Goal: Information Seeking & Learning: Learn about a topic

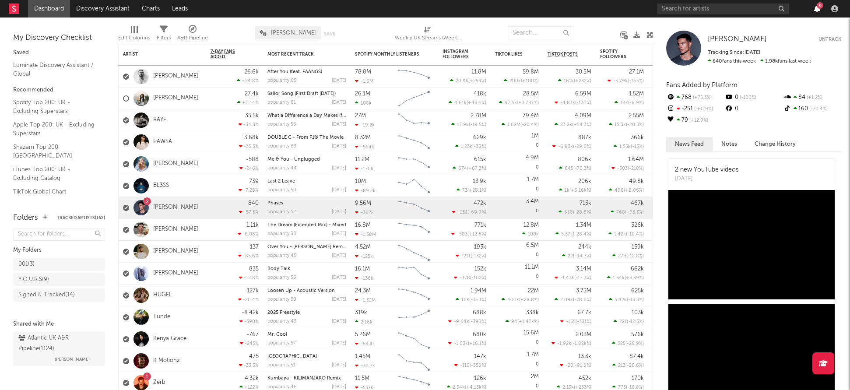
click at [818, 11] on icon "button" at bounding box center [817, 8] width 6 height 7
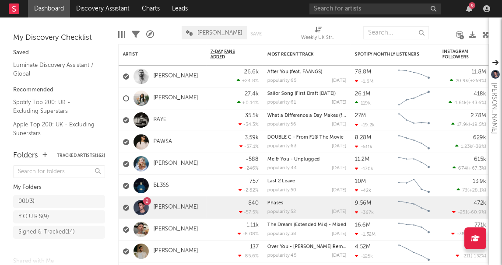
click at [467, 12] on div "9" at bounding box center [401, 9] width 184 height 18
click at [472, 10] on icon "button" at bounding box center [469, 8] width 6 height 7
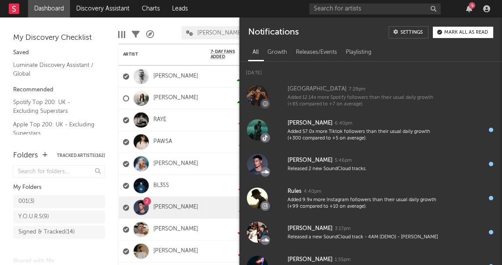
click at [376, 6] on input "text" at bounding box center [374, 9] width 131 height 11
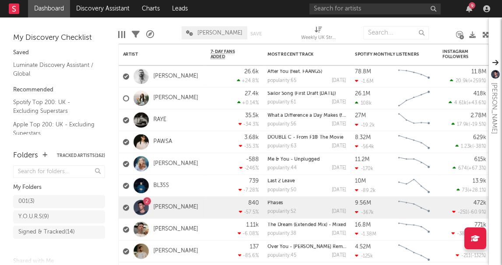
click at [342, 7] on input "text" at bounding box center [374, 9] width 131 height 11
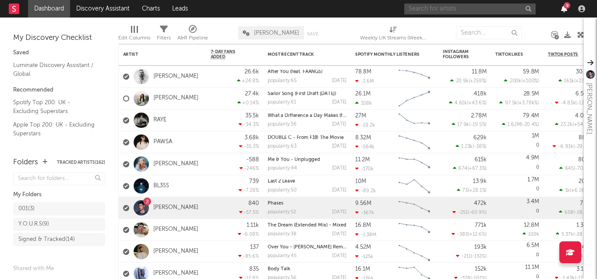
click at [502, 7] on icon "button" at bounding box center [564, 8] width 6 height 7
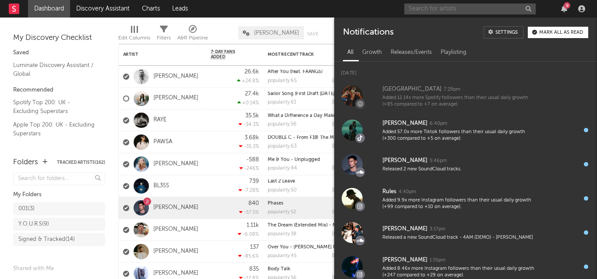
click at [475, 7] on input "text" at bounding box center [469, 9] width 131 height 11
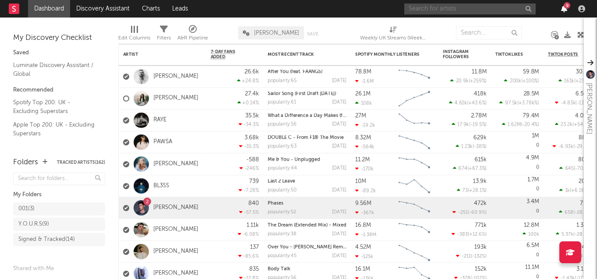
click at [502, 12] on icon "button" at bounding box center [564, 8] width 6 height 7
click at [502, 13] on div "9" at bounding box center [496, 9] width 184 height 18
click at [502, 4] on div "9" at bounding box center [496, 9] width 184 height 18
click at [502, 5] on icon "button" at bounding box center [564, 8] width 6 height 7
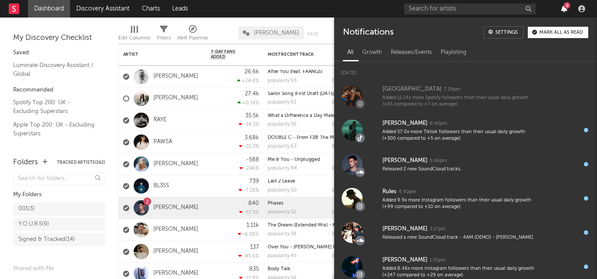
click at [502, 5] on icon "button" at bounding box center [564, 8] width 6 height 7
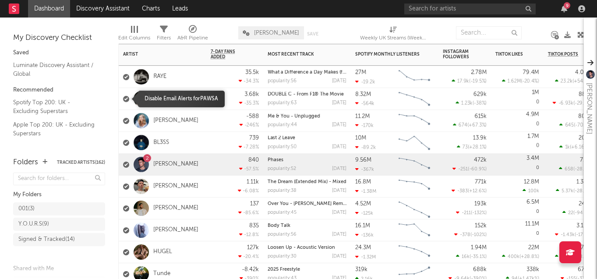
click at [128, 99] on div at bounding box center [126, 99] width 6 height 6
click at [123, 99] on input "checkbox" at bounding box center [123, 99] width 0 height 8
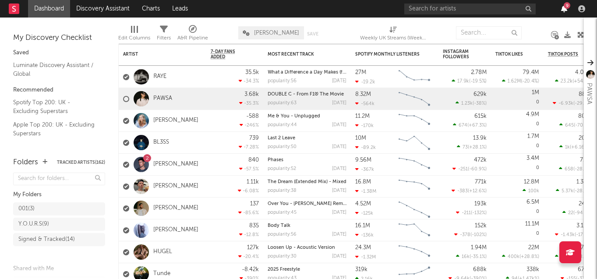
click at [502, 8] on icon "button" at bounding box center [564, 8] width 6 height 7
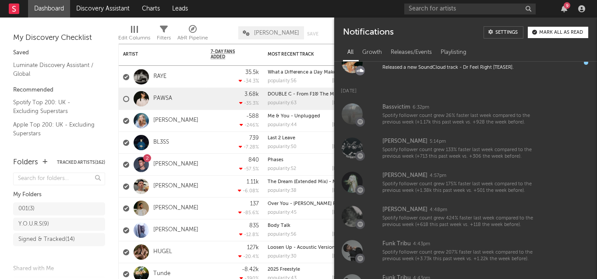
scroll to position [401, 0]
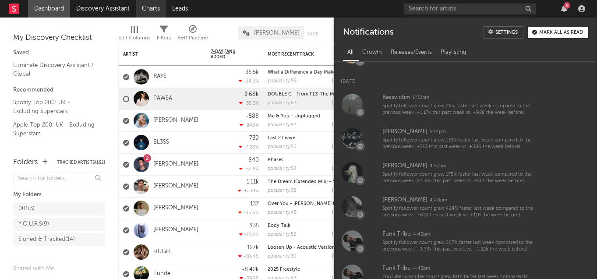
click at [147, 7] on link "Charts" at bounding box center [151, 9] width 30 height 18
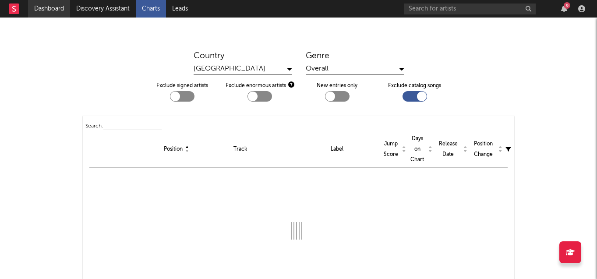
click at [59, 7] on link "Dashboard" at bounding box center [49, 9] width 42 height 18
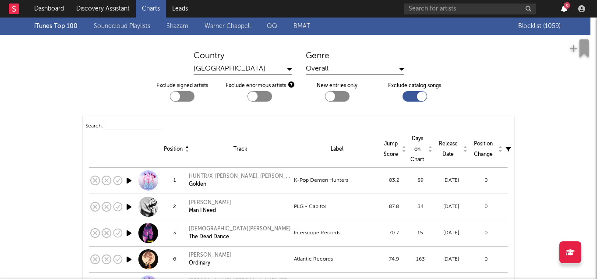
click at [502, 9] on icon "button" at bounding box center [564, 8] width 6 height 7
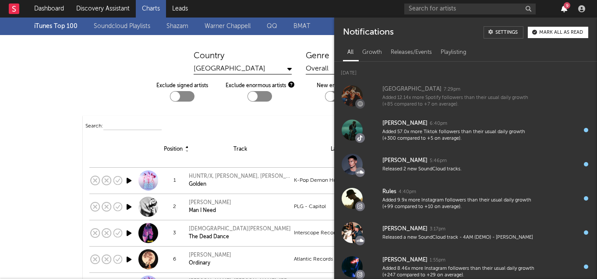
click at [502, 10] on icon "button" at bounding box center [564, 8] width 6 height 7
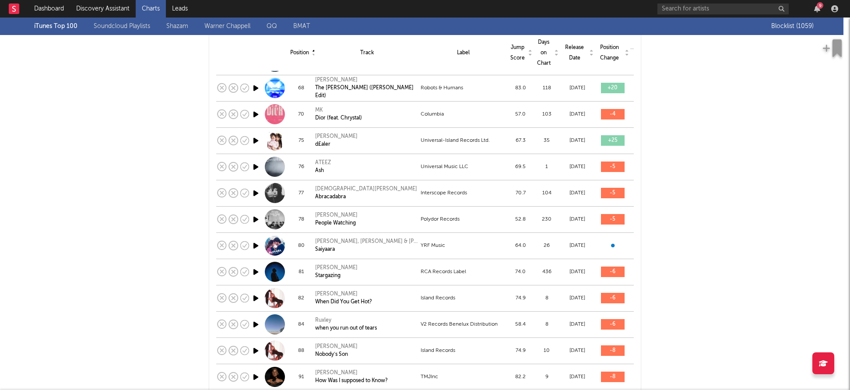
scroll to position [1485, 0]
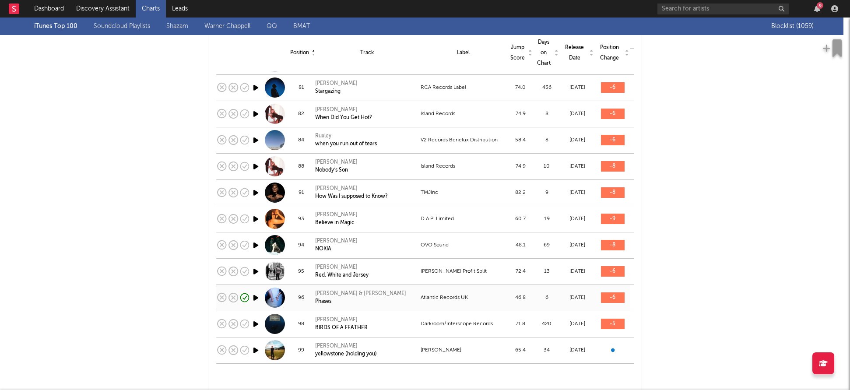
click at [358, 265] on div "Phases" at bounding box center [360, 302] width 91 height 8
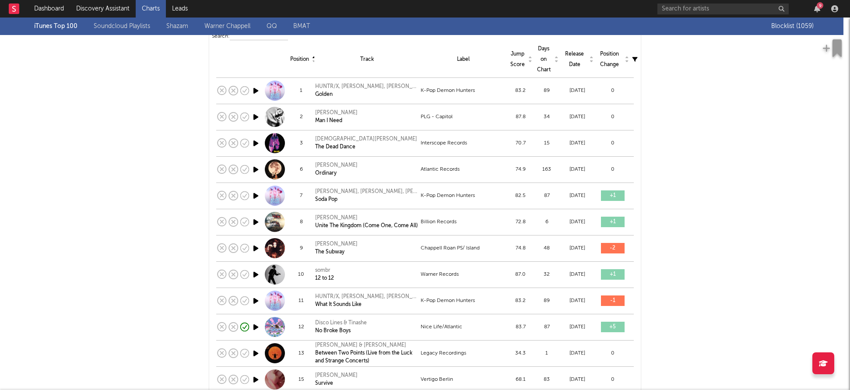
scroll to position [0, 0]
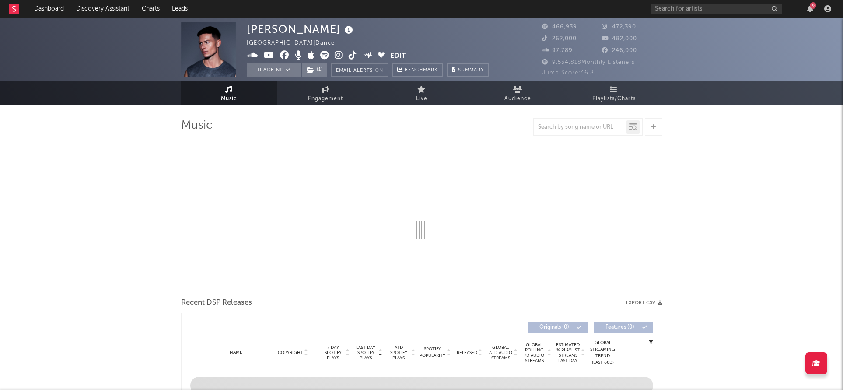
select select "6m"
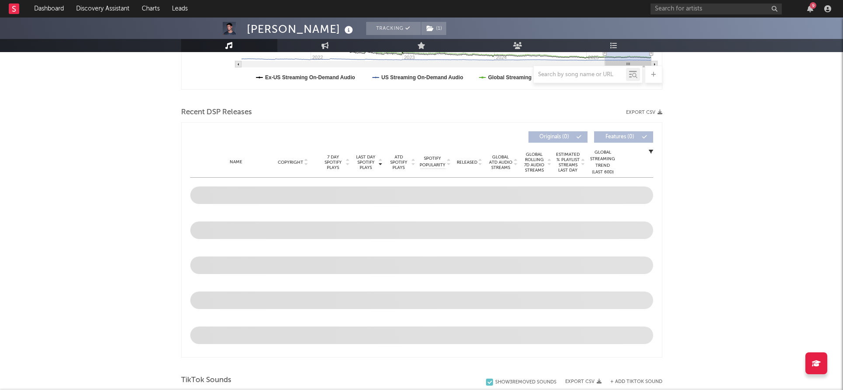
scroll to position [260, 0]
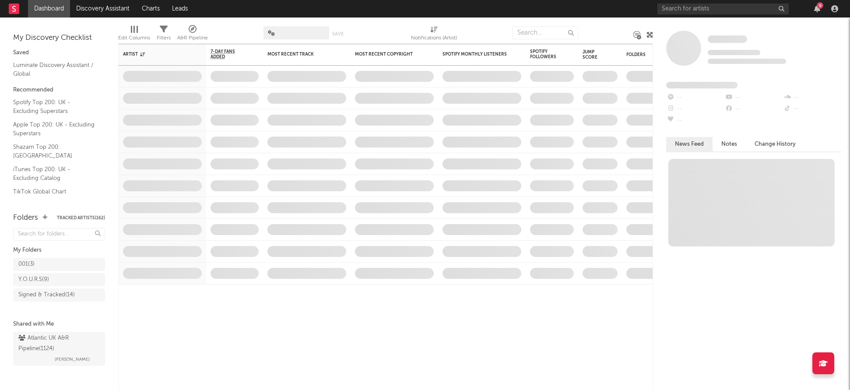
click at [818, 6] on div "9" at bounding box center [820, 5] width 7 height 7
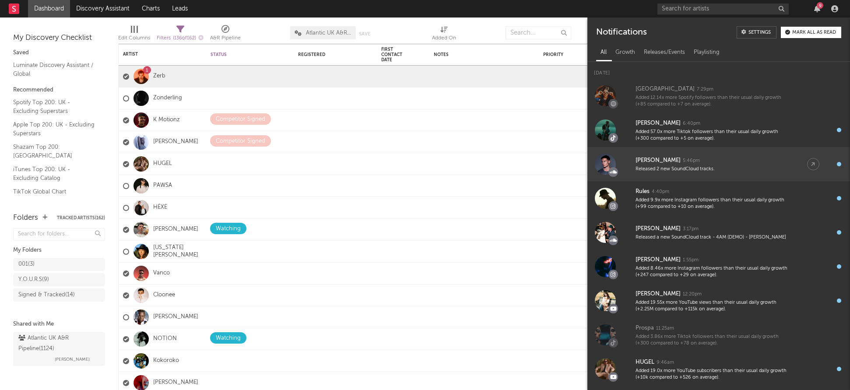
click at [751, 162] on div "[PERSON_NAME] 5:46pm" at bounding box center [713, 160] width 154 height 11
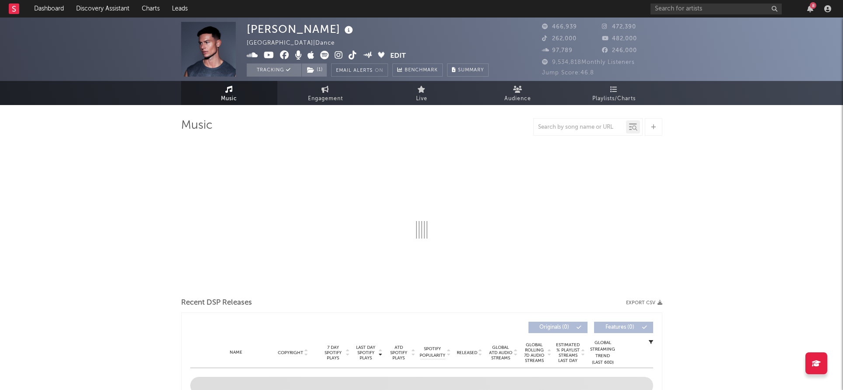
click at [254, 54] on icon at bounding box center [252, 55] width 11 height 9
select select "6m"
